Goal: Task Accomplishment & Management: Use online tool/utility

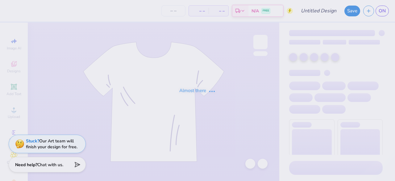
type input "[PERSON_NAME] : [PERSON_NAME][GEOGRAPHIC_DATA]"
type input "24"
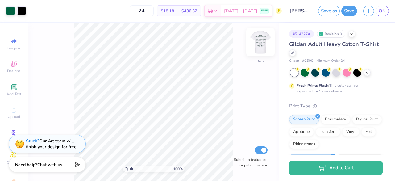
click at [263, 43] on img at bounding box center [260, 42] width 25 height 25
click at [265, 148] on input "Submit to feature on our public gallery." at bounding box center [260, 149] width 13 height 7
checkbox input "false"
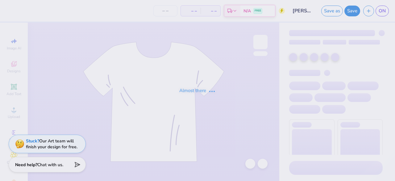
type input "24"
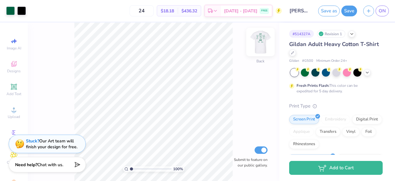
click at [262, 45] on img at bounding box center [260, 42] width 25 height 25
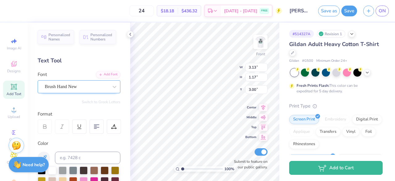
click at [59, 88] on div "Brush Hand New" at bounding box center [76, 87] width 65 height 10
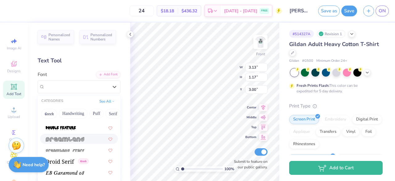
scroll to position [1109, 0]
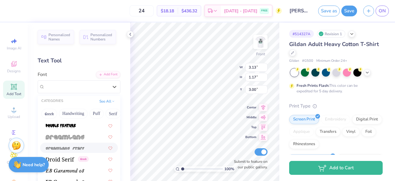
click at [68, 148] on img at bounding box center [65, 148] width 39 height 4
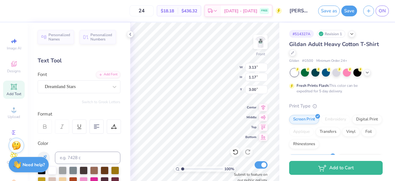
type input "4.67"
type input "1.29"
type input "2.94"
type input "3.54"
type input "1.15"
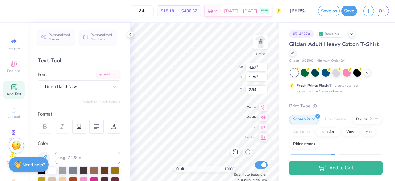
type input "10.96"
click at [107, 85] on div "Brush Hand New" at bounding box center [76, 87] width 65 height 10
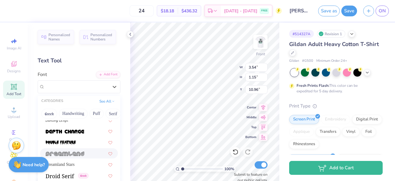
scroll to position [1093, 0]
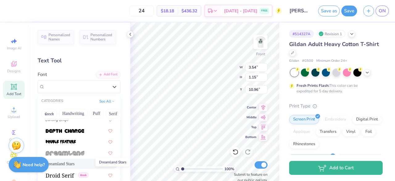
click at [75, 161] on span "Dreamland Stars" at bounding box center [60, 163] width 29 height 6
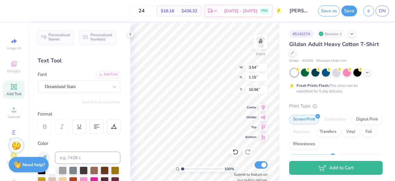
type input "5.23"
type input "1.27"
type input "10.90"
type input "1.92"
type input "0.39"
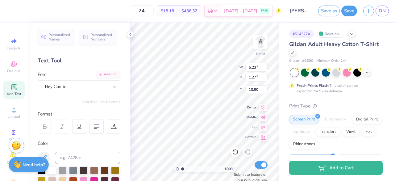
type input "5.01"
type input "10.96"
type input "4.80"
click at [103, 92] on div "Hey Comic" at bounding box center [79, 86] width 83 height 13
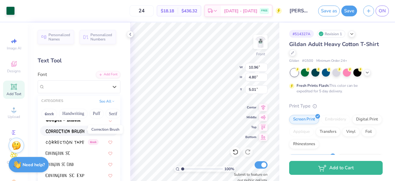
scroll to position [1000, 0]
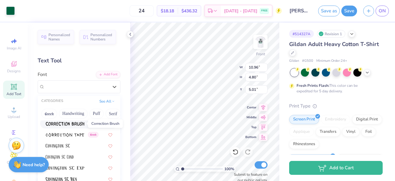
click at [82, 124] on img at bounding box center [65, 124] width 39 height 4
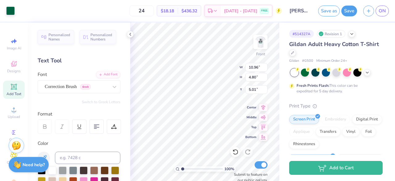
type input "10.95"
type input "4.76"
type input "5.05"
type input "5.55"
type input "0.30"
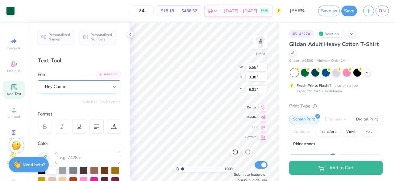
click at [113, 89] on icon at bounding box center [114, 87] width 6 height 6
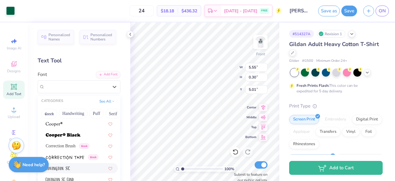
scroll to position [976, 0]
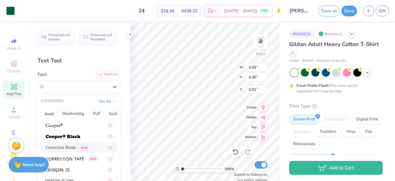
click at [72, 147] on span "Correction Brush" at bounding box center [61, 147] width 30 height 6
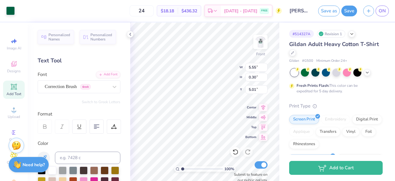
type input "8.08"
type input "0.39"
click at [84, 86] on div "Hey Comic" at bounding box center [76, 87] width 65 height 10
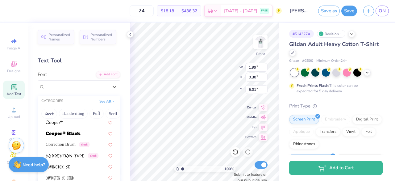
scroll to position [980, 0]
click at [110, 143] on icon at bounding box center [110, 143] width 4 height 3
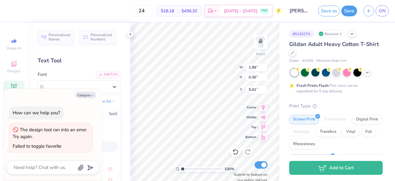
click at [104, 148] on div "Hey Comic" at bounding box center [79, 146] width 67 height 6
click at [74, 139] on div "The design tool ran into an error. Try again." at bounding box center [51, 133] width 76 height 14
click at [95, 95] on button "Collapse" at bounding box center [85, 95] width 21 height 6
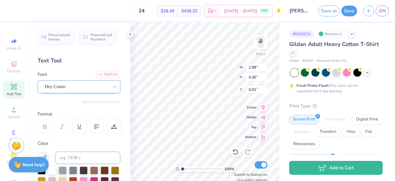
click at [97, 91] on div "Hey Comic" at bounding box center [76, 87] width 65 height 10
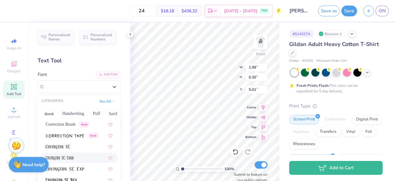
scroll to position [1000, 0]
click at [110, 125] on icon at bounding box center [110, 123] width 4 height 3
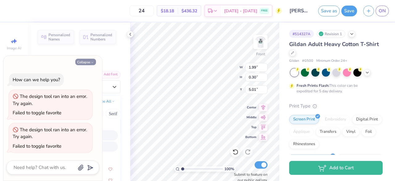
click at [92, 62] on icon "button" at bounding box center [92, 62] width 4 height 4
type textarea "x"
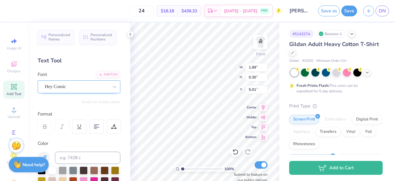
click at [95, 88] on div "Hey Comic" at bounding box center [76, 87] width 65 height 10
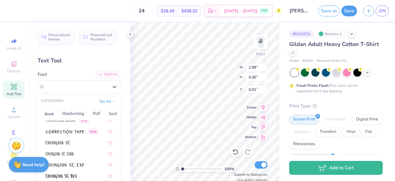
scroll to position [991, 0]
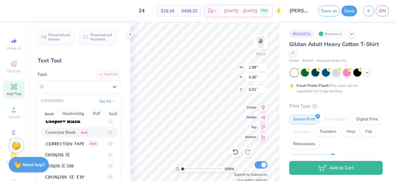
click at [74, 130] on span "Correction Brush" at bounding box center [61, 132] width 30 height 6
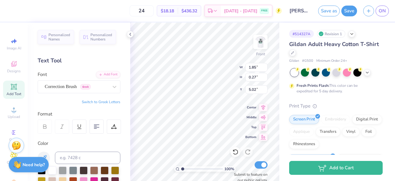
type input "1.85"
type input "0.27"
type input "5.02"
type input "10.98"
type input "1.43"
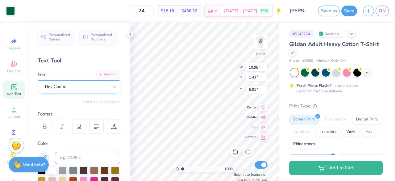
click at [79, 90] on div at bounding box center [77, 86] width 64 height 8
type input "10.98"
type input "1.43"
click at [76, 90] on div "Hey Comic" at bounding box center [76, 87] width 65 height 10
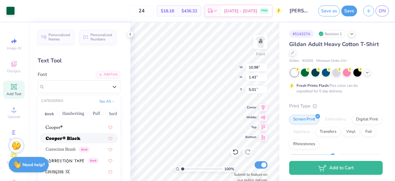
scroll to position [974, 0]
click at [74, 148] on span "Correction Brush" at bounding box center [61, 149] width 30 height 6
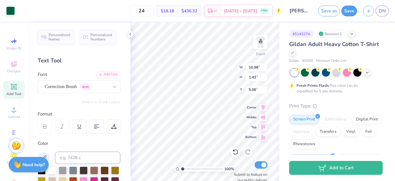
type input "10.93"
type input "1.38"
type input "5.06"
type input "2.35"
type input "0.38"
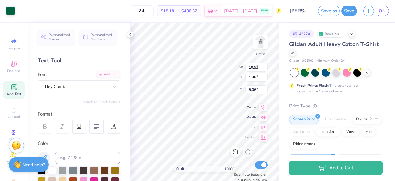
type input "8.28"
type input "2.48"
type input "6.05"
click at [118, 87] on div at bounding box center [114, 86] width 11 height 11
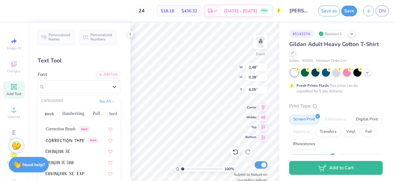
scroll to position [996, 0]
click at [99, 128] on div "Correction Brush Greek" at bounding box center [79, 128] width 67 height 6
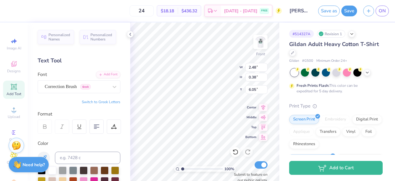
type input "2.53"
type input "0.29"
type input "6.10"
type input "2.68"
type input "0.38"
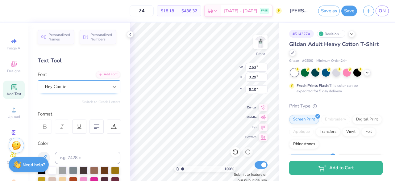
type input "6.05"
click at [114, 86] on icon at bounding box center [115, 87] width 4 height 2
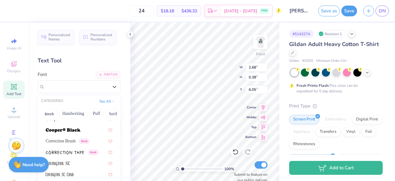
scroll to position [983, 0]
click at [72, 141] on span "Correction Brush" at bounding box center [61, 140] width 30 height 6
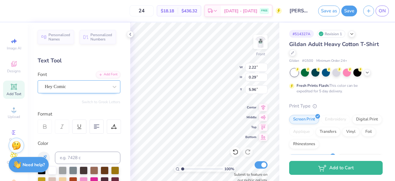
click at [107, 89] on div "Hey Comic" at bounding box center [76, 87] width 65 height 10
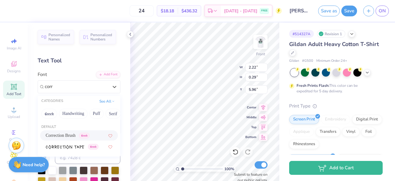
click at [52, 138] on span "Correction Brush" at bounding box center [61, 135] width 30 height 6
type input "corr"
type input "1.80"
type input "7.13"
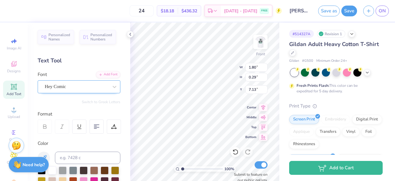
click at [87, 89] on div "Hey Comic" at bounding box center [76, 87] width 65 height 10
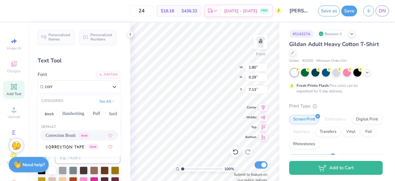
click at [80, 135] on div "Correction Brush Greek" at bounding box center [68, 135] width 44 height 6
type input "corr"
click at [209, 67] on div "100 % Front W 1.80 1.80 " H 0.29 0.29 " Y 7.13 7.13 " Center Middle Top Bottom …" at bounding box center [204, 102] width 149 height 158
type input "1.81"
type input "0.27"
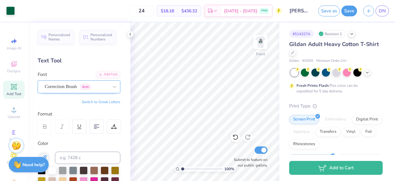
click at [78, 86] on div "Correction Brush Greek" at bounding box center [76, 87] width 65 height 10
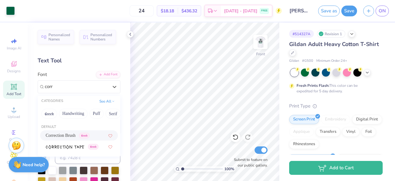
click at [72, 135] on span "Correction Brush" at bounding box center [61, 135] width 30 height 6
type input "corr"
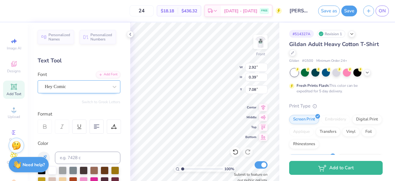
click at [73, 91] on div "Hey Comic" at bounding box center [79, 86] width 83 height 13
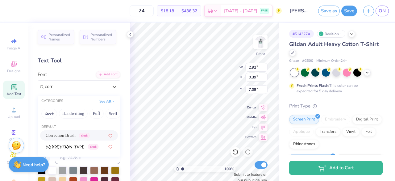
click at [64, 133] on span "Correction Brush" at bounding box center [61, 135] width 30 height 6
type input "corr"
type input "3.42"
type input "0.38"
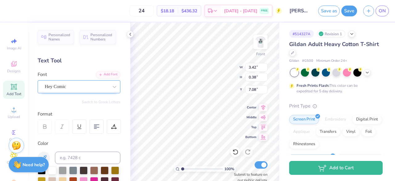
click at [82, 85] on div "Hey Comic" at bounding box center [76, 87] width 65 height 10
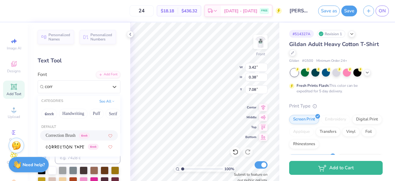
click at [68, 134] on span "Correction Brush" at bounding box center [61, 135] width 30 height 6
type input "corr"
type input "2.35"
type input "8.28"
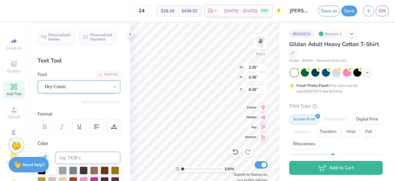
click at [78, 81] on div "Hey Comic" at bounding box center [79, 86] width 83 height 13
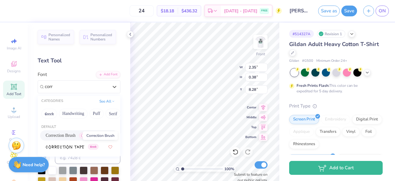
click at [71, 132] on span "Correction Brush" at bounding box center [61, 135] width 30 height 6
type input "corr"
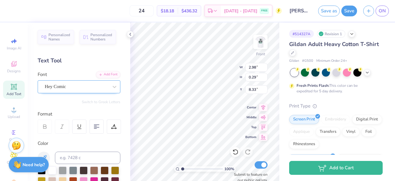
click at [97, 85] on div "Hey Comic" at bounding box center [76, 87] width 65 height 10
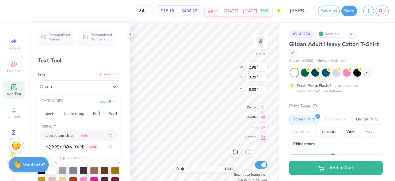
click at [70, 134] on span "Correction Brush" at bounding box center [61, 135] width 30 height 6
type input "corr"
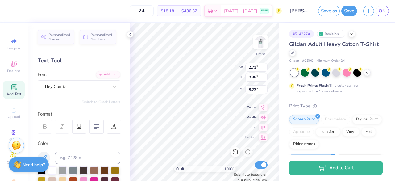
type input "2.50"
type input "0.38"
type input "8.23"
click at [67, 89] on div "Hey Comic" at bounding box center [76, 87] width 65 height 10
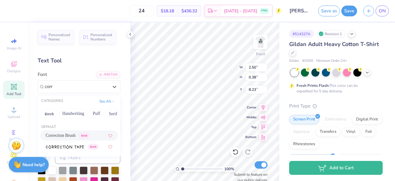
click at [52, 135] on span "Correction Brush" at bounding box center [61, 135] width 30 height 6
type input "corr"
type input "2.33"
type input "0.28"
type input "8.29"
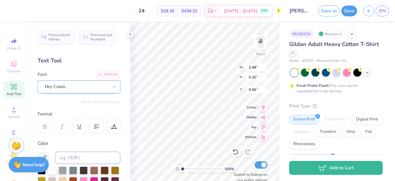
click at [97, 82] on div at bounding box center [77, 86] width 64 height 8
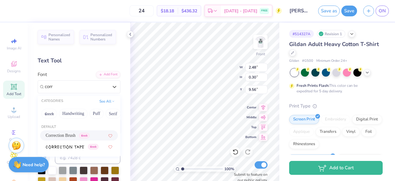
click at [73, 134] on span "Correction Brush" at bounding box center [61, 135] width 30 height 6
type input "corr"
type input "2.29"
type input "0.29"
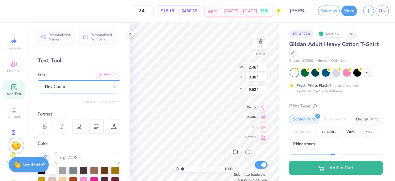
click at [95, 87] on div "Hey Comic" at bounding box center [76, 87] width 65 height 10
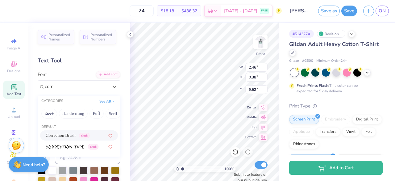
click at [76, 137] on span "Correction Brush" at bounding box center [61, 135] width 30 height 6
type input "corr"
type input "2.64"
type input "0.29"
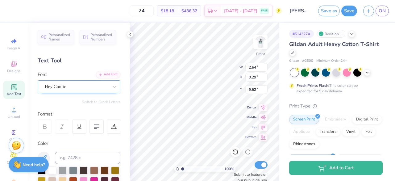
click at [90, 89] on div "Hey Comic" at bounding box center [76, 87] width 65 height 10
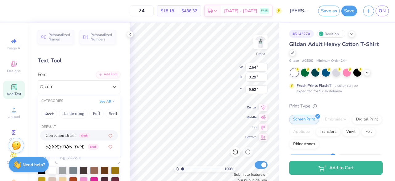
click at [67, 137] on span "Correction Brush" at bounding box center [61, 135] width 30 height 6
type input "corr"
type input "2.25"
type input "0.27"
type input "9.53"
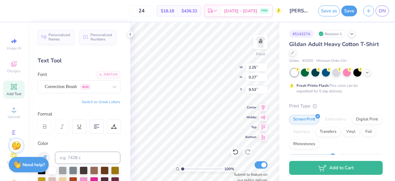
type input "2.17"
type input "0.29"
type input "6.25"
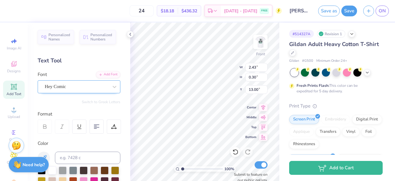
click at [93, 84] on div "Hey Comic" at bounding box center [76, 87] width 65 height 10
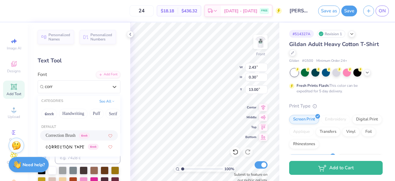
click at [75, 134] on span "Correction Brush" at bounding box center [61, 135] width 30 height 6
type input "corr"
type input "2.51"
type input "0.29"
type input "13.01"
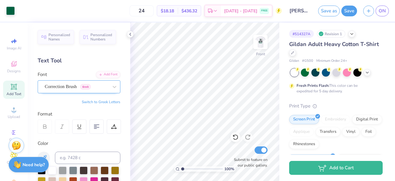
click at [65, 86] on div "Correction Brush Greek" at bounding box center [76, 87] width 65 height 10
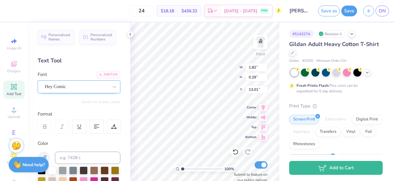
click at [71, 85] on div "Hey Comic" at bounding box center [76, 87] width 65 height 10
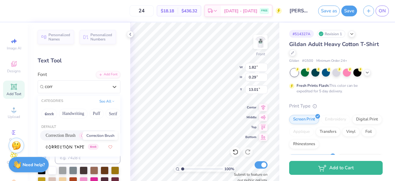
click at [62, 134] on span "Correction Brush" at bounding box center [61, 135] width 30 height 6
type input "corr"
type input "1.76"
type input "0.27"
type input "13.02"
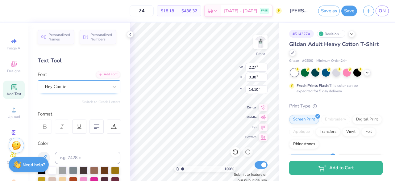
click at [78, 83] on div "Hey Comic" at bounding box center [76, 87] width 65 height 10
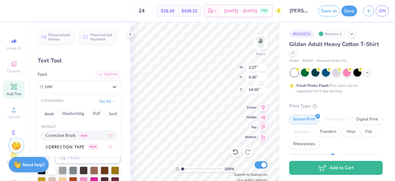
click at [67, 135] on span "Correction Brush" at bounding box center [61, 135] width 30 height 6
type input "corr"
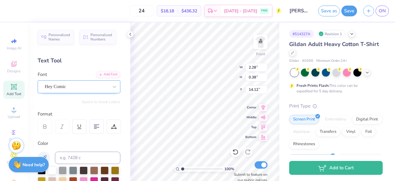
type input "2.17"
type input "0.38"
type input "14.12"
click at [94, 89] on div "Hey Comic" at bounding box center [76, 87] width 65 height 10
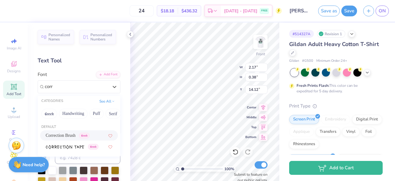
click at [73, 135] on span "Correction Brush" at bounding box center [61, 135] width 30 height 6
type input "corr"
type input "2.16"
type input "0.30"
type input "14.16"
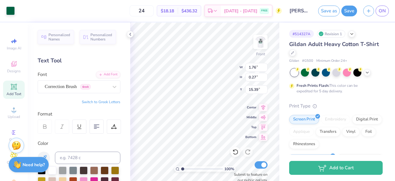
type input "15.39"
type input "2.28"
type input "0.30"
type input "14.10"
type input "2.16"
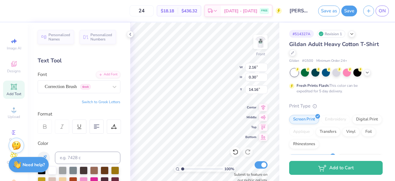
type input "0.30"
type input "14.25"
type input "10.76"
type input "4.75"
click at [235, 151] on icon at bounding box center [235, 152] width 6 height 6
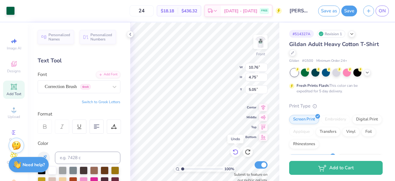
click at [235, 152] on icon at bounding box center [235, 152] width 6 height 6
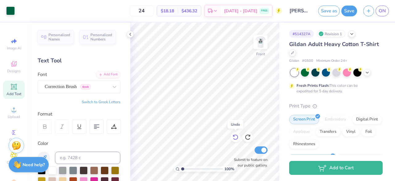
click at [235, 138] on icon at bounding box center [235, 137] width 6 height 6
click at [235, 136] on icon at bounding box center [235, 137] width 6 height 6
click at [249, 137] on icon at bounding box center [248, 137] width 6 height 6
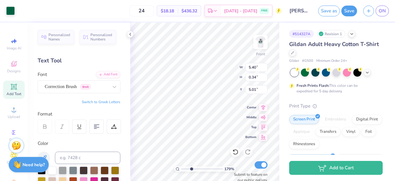
type input "1.79"
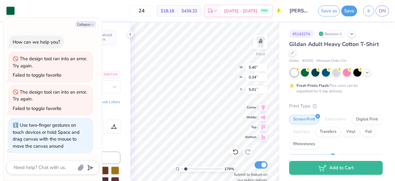
type textarea "x"
drag, startPoint x: 182, startPoint y: 169, endPoint x: 186, endPoint y: 169, distance: 3.4
type input "1.79"
click at [186, 169] on input "range" at bounding box center [202, 169] width 42 height 6
type textarea "x"
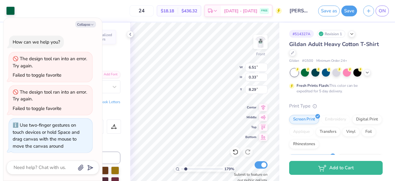
type input "6.51"
type input "0.33"
type input "8.29"
type textarea "x"
type input "12.28"
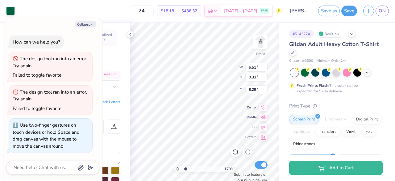
type input "5.22"
type input "4.64"
type textarea "x"
type input "4.77"
type textarea "x"
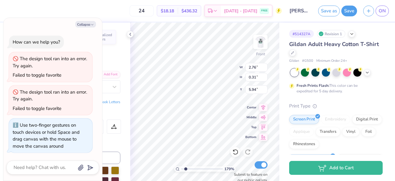
type input "2.81"
type input "0.30"
type input "7.05"
type textarea "x"
type input "7.06"
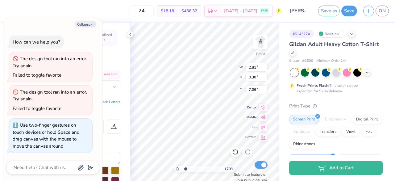
type textarea "x"
type input "2.92"
type input "0.31"
type input "8.34"
type textarea "x"
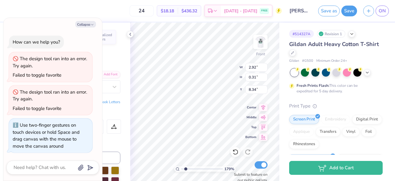
type input "8.29"
type textarea "x"
type input "9.63"
type textarea "x"
type input "2.28"
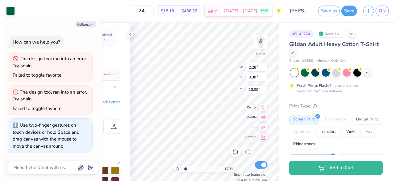
type input "0.30"
type textarea "x"
type input "5.62"
type textarea "x"
type input "6.18"
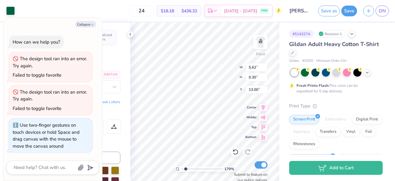
type input "1.70"
type input "12.85"
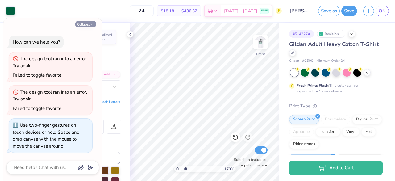
click at [93, 26] on icon "button" at bounding box center [92, 25] width 4 height 4
type textarea "x"
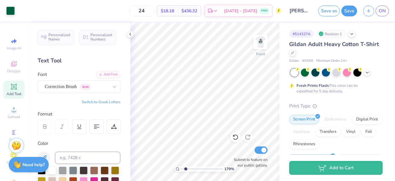
click at [130, 38] on div "Personalized Names Personalized Numbers Text Tool Add Font Font Correction Brus…" at bounding box center [79, 102] width 102 height 158
click at [130, 35] on polyline at bounding box center [130, 34] width 1 height 2
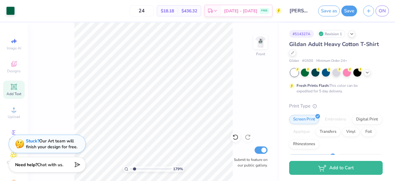
click at [135, 170] on input "range" at bounding box center [151, 169] width 42 height 6
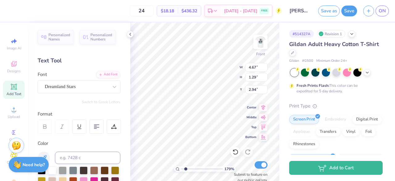
click at [219, 75] on div "179 % Front W 4.67 4.67 " H 1.29 1.29 " Y 2.94 2.94 " Center Middle Top Bottom …" at bounding box center [204, 102] width 149 height 158
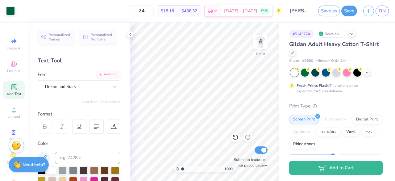
drag, startPoint x: 186, startPoint y: 169, endPoint x: 168, endPoint y: 168, distance: 18.2
type input "1"
click at [181, 168] on input "range" at bounding box center [202, 169] width 42 height 6
click at [259, 44] on img at bounding box center [260, 42] width 25 height 25
click at [129, 35] on icon at bounding box center [130, 34] width 5 height 5
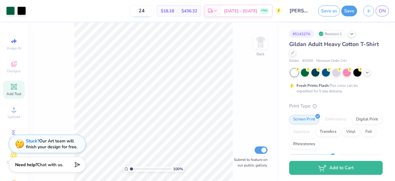
click at [148, 10] on input "24" at bounding box center [142, 10] width 24 height 11
drag, startPoint x: 154, startPoint y: 10, endPoint x: 144, endPoint y: 9, distance: 10.3
click at [144, 9] on input "24" at bounding box center [142, 10] width 24 height 11
type input "16"
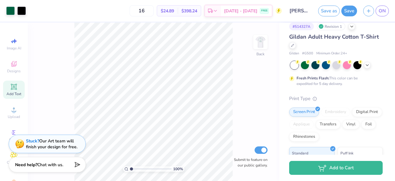
scroll to position [0, 0]
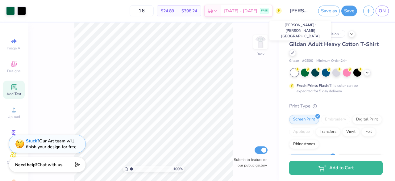
click at [298, 11] on input "[PERSON_NAME] : [PERSON_NAME][GEOGRAPHIC_DATA]" at bounding box center [300, 11] width 30 height 12
click at [350, 12] on button "Save" at bounding box center [349, 10] width 16 height 11
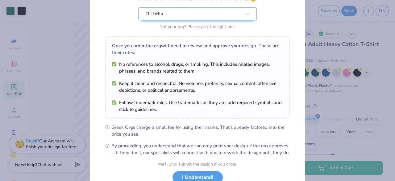
scroll to position [108, 0]
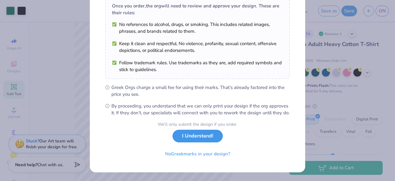
click at [209, 139] on button "I Understand!" at bounding box center [197, 136] width 50 height 13
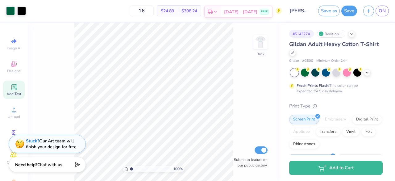
click at [266, 11] on span "FREE" at bounding box center [264, 12] width 6 height 4
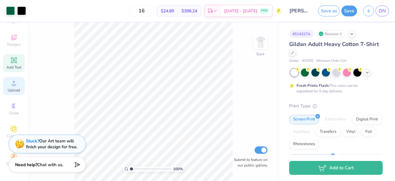
scroll to position [0, 0]
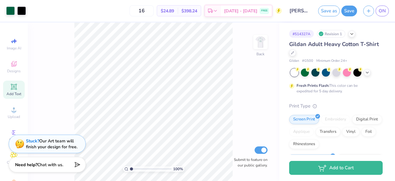
click at [53, 14] on div "16 $24.89 Per Item $398.24 Total Est. Delivery [DATE] - [DATE] FREE" at bounding box center [155, 11] width 253 height 22
click at [353, 34] on icon at bounding box center [351, 33] width 5 height 5
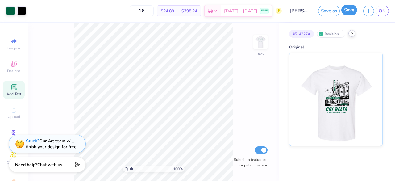
click at [346, 11] on button "Save" at bounding box center [349, 10] width 16 height 11
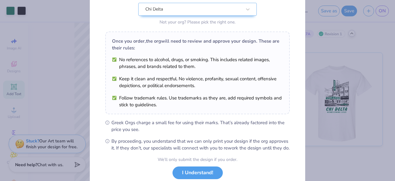
scroll to position [108, 0]
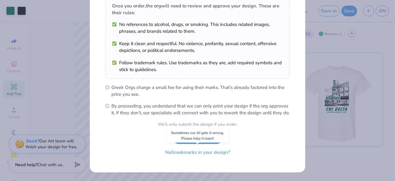
click at [217, 158] on button "No Greek marks in your design?" at bounding box center [198, 152] width 76 height 13
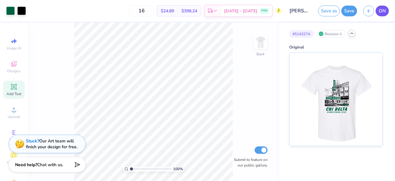
click at [384, 11] on span "ON" at bounding box center [382, 10] width 7 height 7
click at [258, 43] on img at bounding box center [260, 42] width 25 height 25
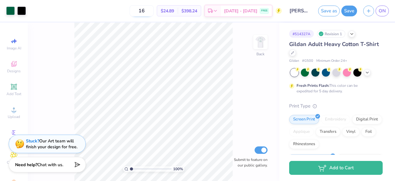
click at [150, 12] on input "16" at bounding box center [142, 10] width 24 height 11
type input "24"
click at [349, 11] on button "Save" at bounding box center [349, 10] width 16 height 11
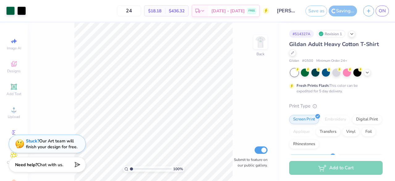
click at [292, 53] on icon at bounding box center [292, 52] width 3 height 3
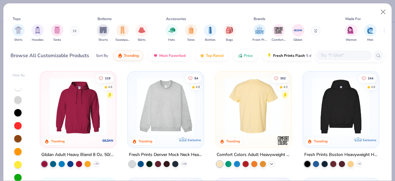
click at [272, 162] on icon at bounding box center [271, 163] width 5 height 5
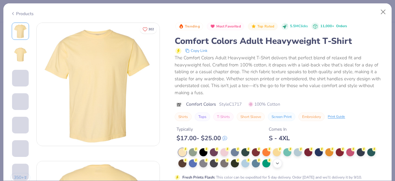
click at [278, 165] on icon at bounding box center [277, 163] width 5 height 5
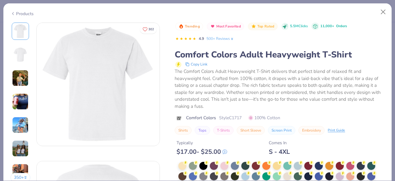
scroll to position [34, 0]
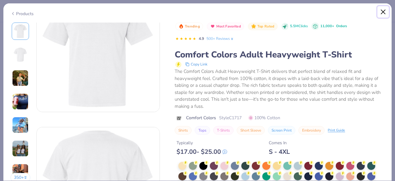
click at [383, 12] on button "Close" at bounding box center [383, 12] width 12 height 12
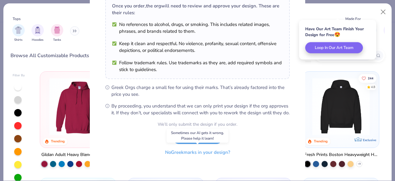
click at [192, 154] on button "No Greek marks in your design?" at bounding box center [198, 152] width 76 height 13
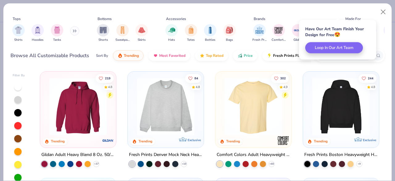
scroll to position [17, 0]
click at [19, 33] on div "filter for Shirts" at bounding box center [18, 29] width 12 height 12
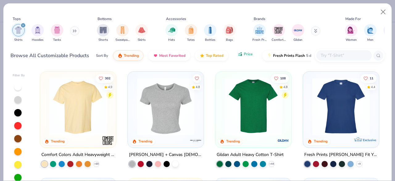
click at [240, 54] on icon "button" at bounding box center [240, 55] width 1 height 2
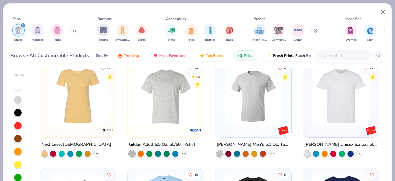
scroll to position [118, 0]
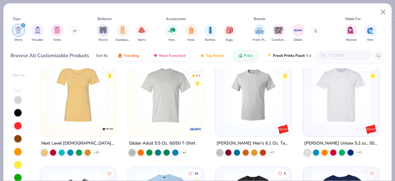
click at [184, 151] on icon at bounding box center [183, 152] width 5 height 5
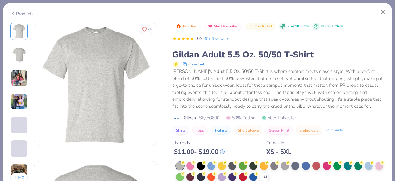
scroll to position [21, 0]
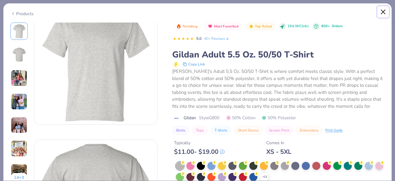
click at [382, 11] on button "Close" at bounding box center [383, 12] width 12 height 12
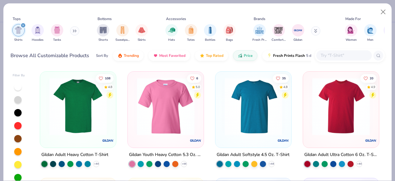
click at [110, 137] on img at bounding box center [108, 140] width 12 height 12
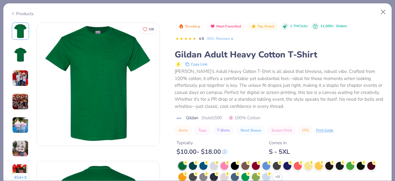
scroll to position [19, 0]
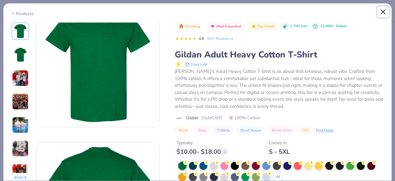
click at [384, 11] on button "Close" at bounding box center [383, 12] width 12 height 12
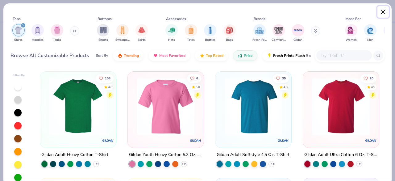
click at [383, 11] on button "Close" at bounding box center [383, 12] width 12 height 12
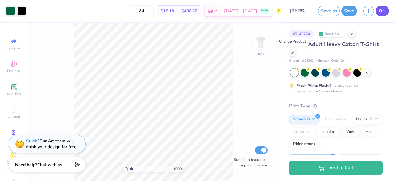
click at [382, 11] on span "ON" at bounding box center [382, 10] width 7 height 7
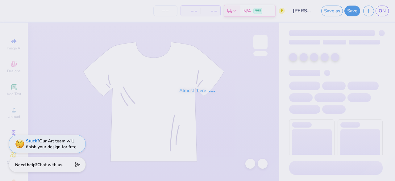
type input "[PERSON_NAME] : [PERSON_NAME][GEOGRAPHIC_DATA]"
type input "24"
